Goal: Information Seeking & Learning: Learn about a topic

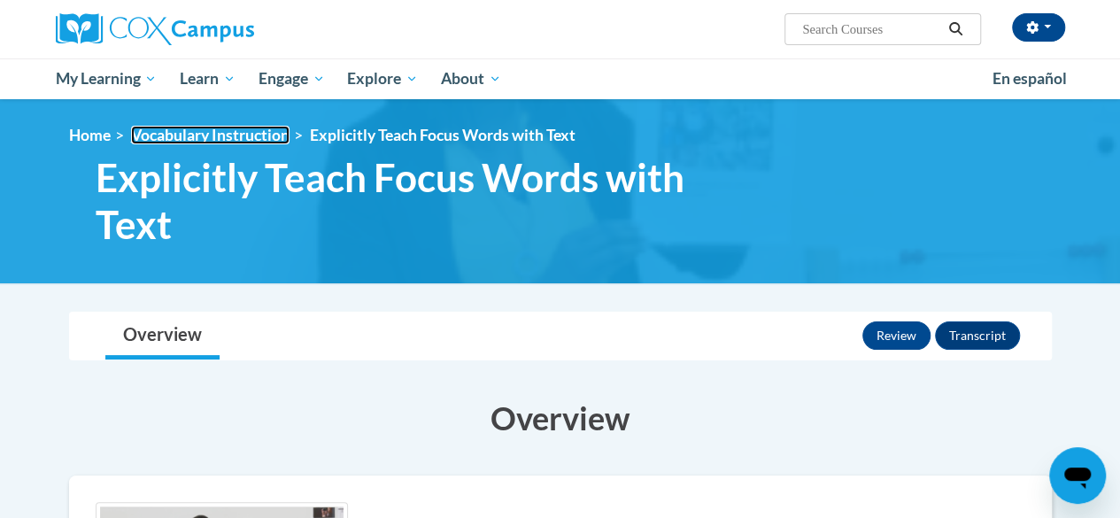
click at [188, 137] on link "Vocabulary Instruction" at bounding box center [210, 135] width 159 height 19
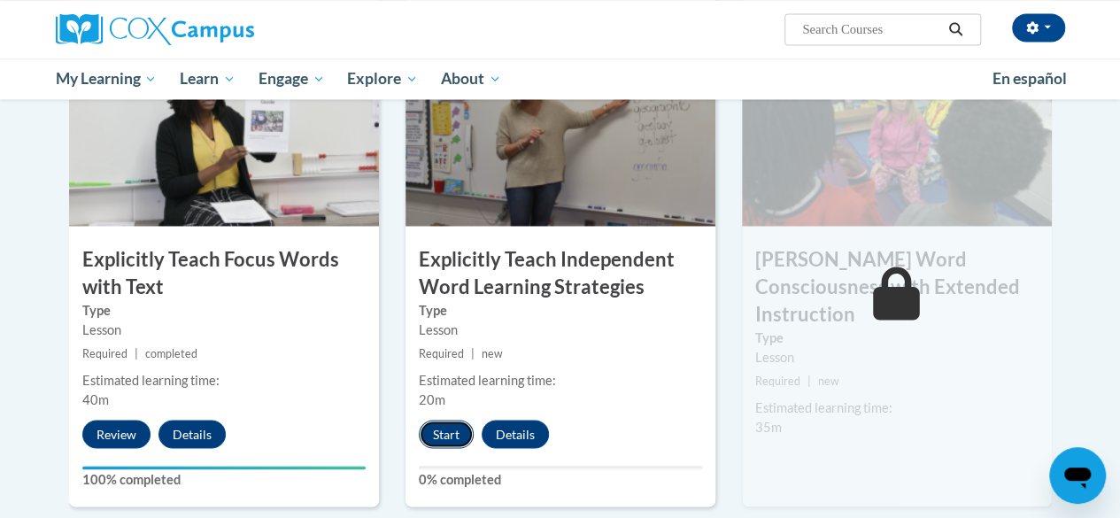
click at [438, 431] on button "Start" at bounding box center [446, 434] width 55 height 28
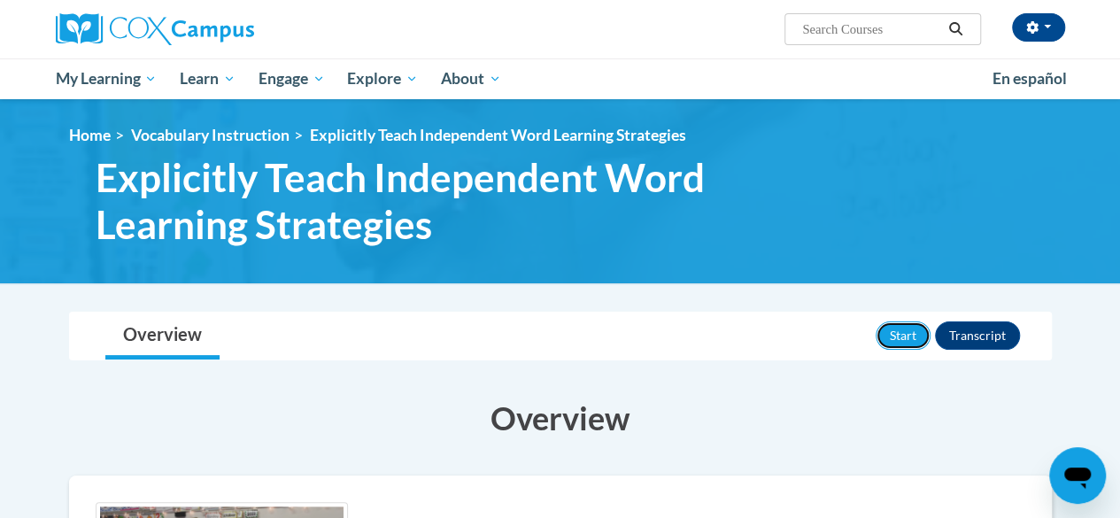
click at [896, 334] on button "Start" at bounding box center [903, 335] width 55 height 28
